Goal: Task Accomplishment & Management: Manage account settings

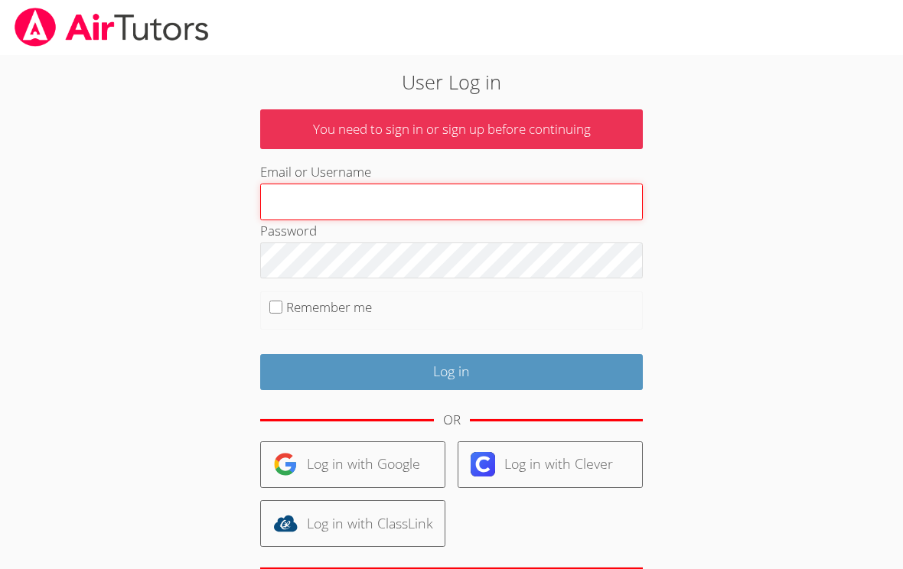
type input "Maria.summers8@gmail.com"
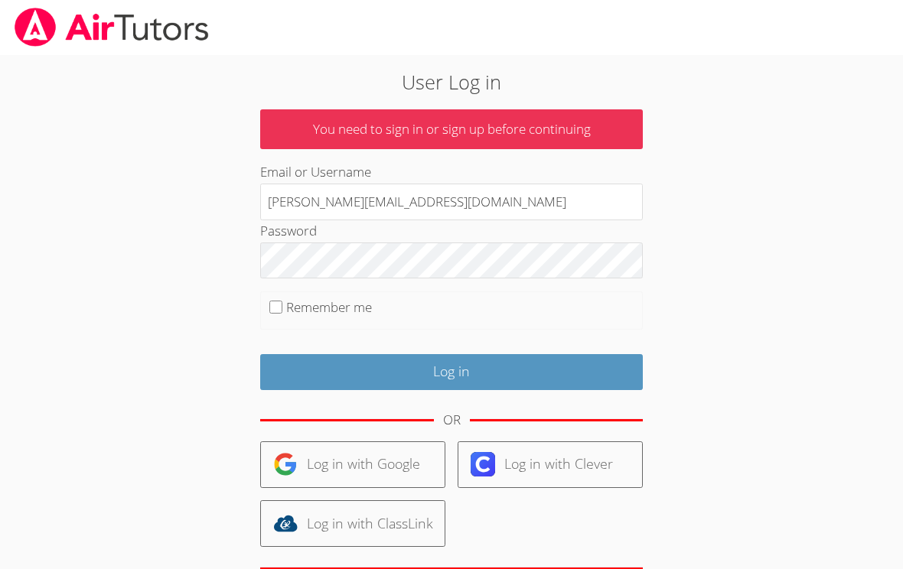
click at [452, 369] on input "Log in" at bounding box center [451, 372] width 383 height 36
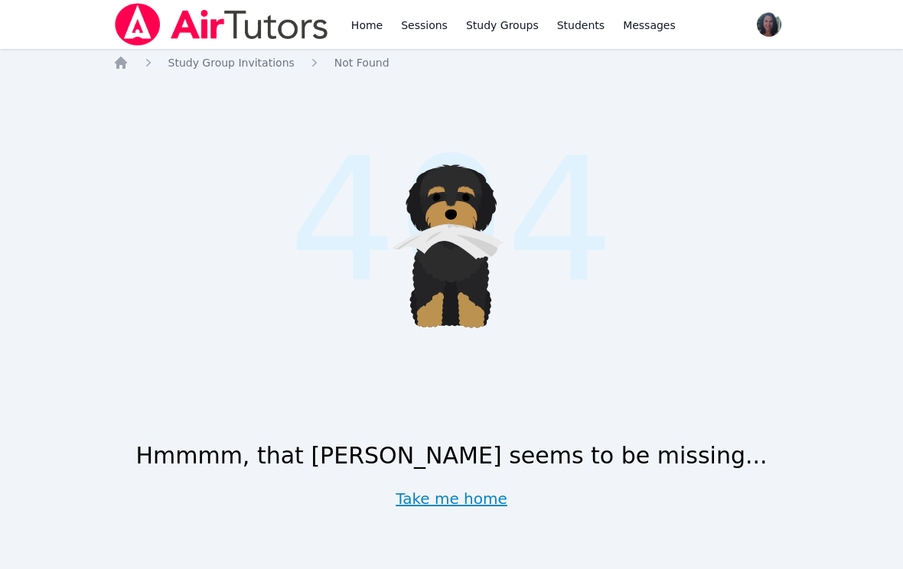
click at [476, 494] on link "Take me home" at bounding box center [452, 498] width 112 height 21
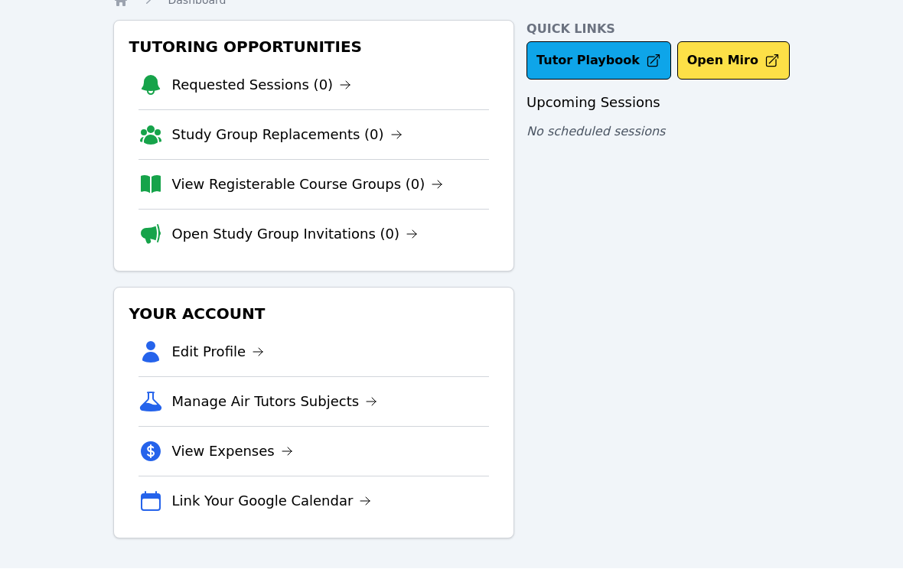
scroll to position [63, 0]
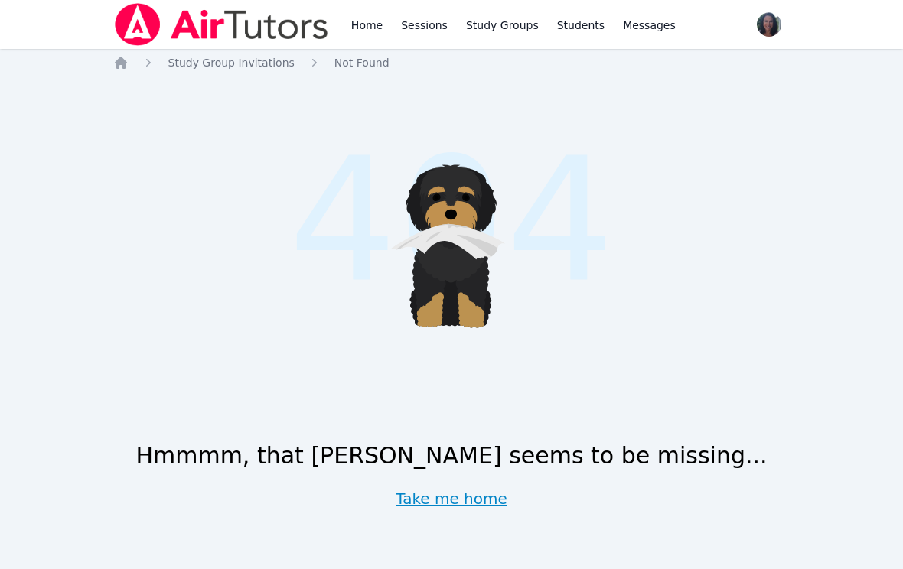
click at [478, 499] on link "Take me home" at bounding box center [452, 498] width 112 height 21
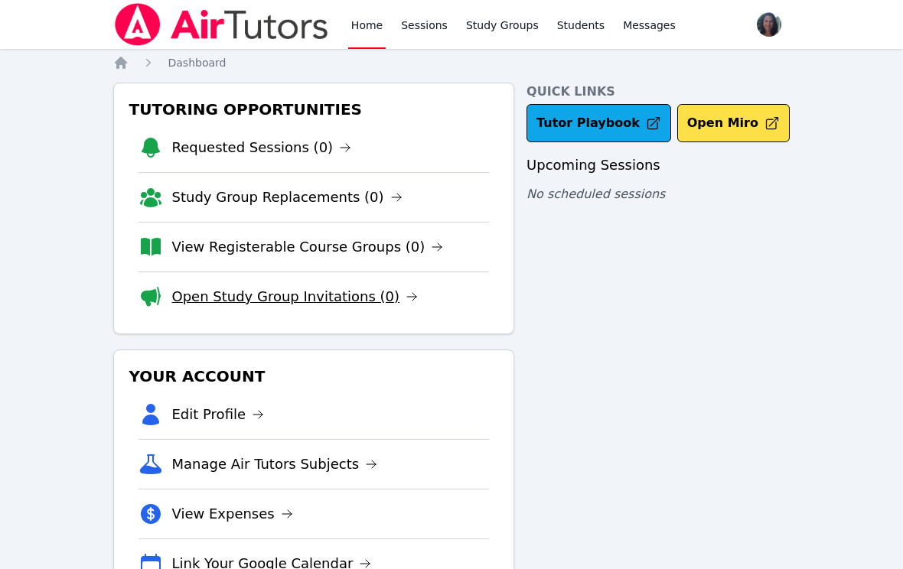
click at [357, 307] on link "Open Study Group Invitations (0)" at bounding box center [295, 296] width 246 height 21
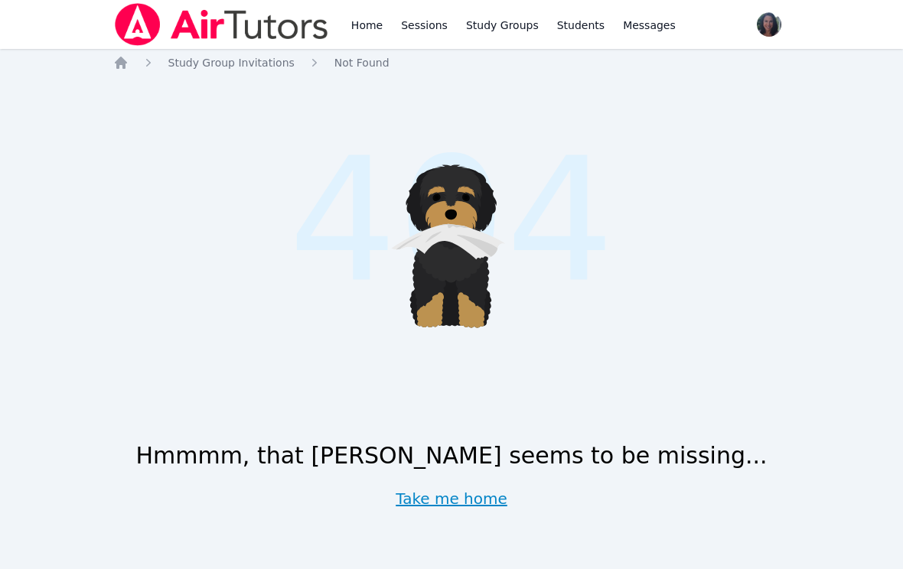
click at [471, 493] on link "Take me home" at bounding box center [452, 498] width 112 height 21
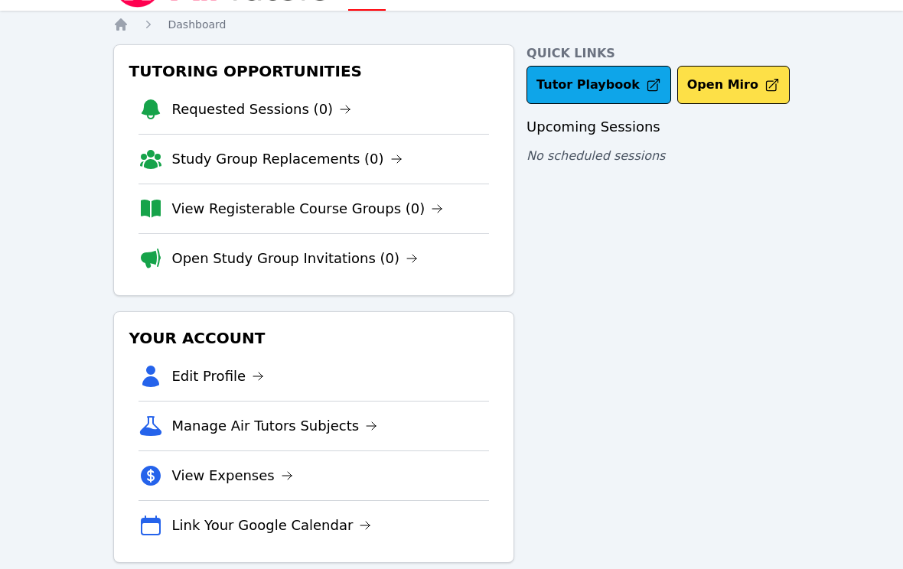
scroll to position [39, 0]
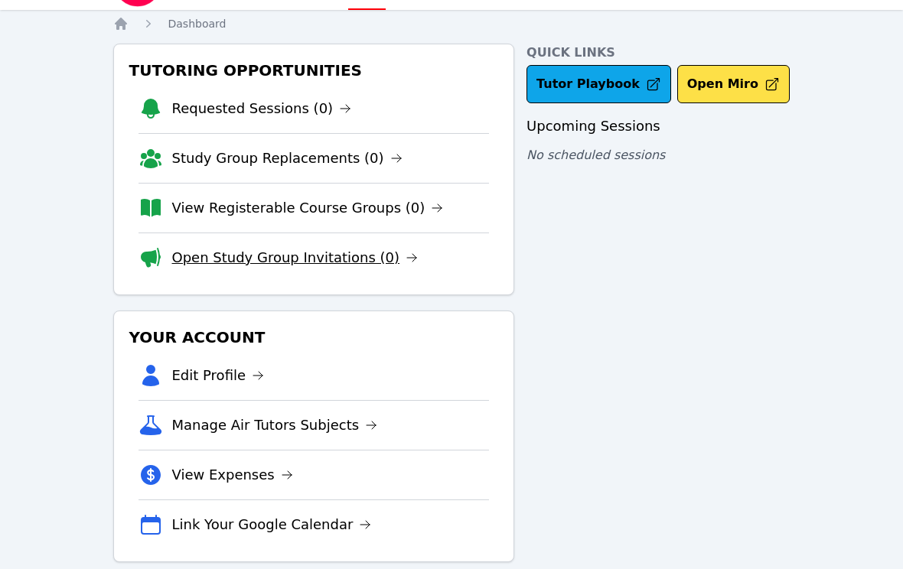
click at [349, 256] on link "Open Study Group Invitations (0)" at bounding box center [295, 257] width 246 height 21
